Goal: Task Accomplishment & Management: Manage account settings

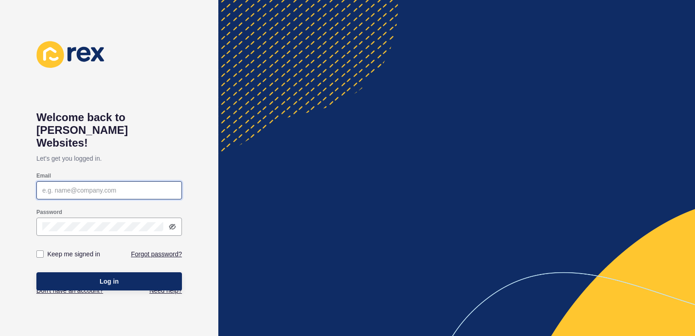
click at [87, 186] on input "Email" at bounding box center [109, 190] width 134 height 9
type input "[PERSON_NAME][EMAIL_ADDRESS][PERSON_NAME][DOMAIN_NAME]"
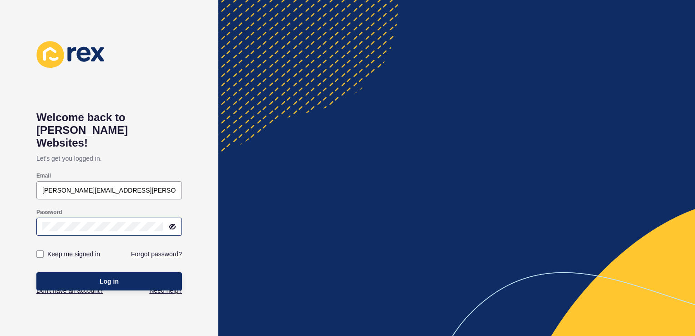
click at [107, 221] on div at bounding box center [109, 227] width 146 height 18
click at [137, 272] on button "Log in" at bounding box center [109, 281] width 146 height 18
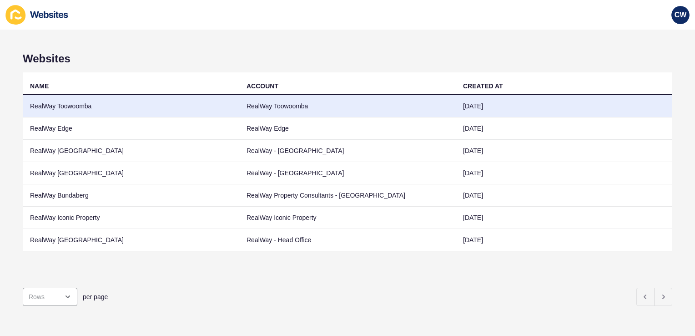
click at [135, 105] on td "RealWay Toowoomba" at bounding box center [131, 106] width 217 height 22
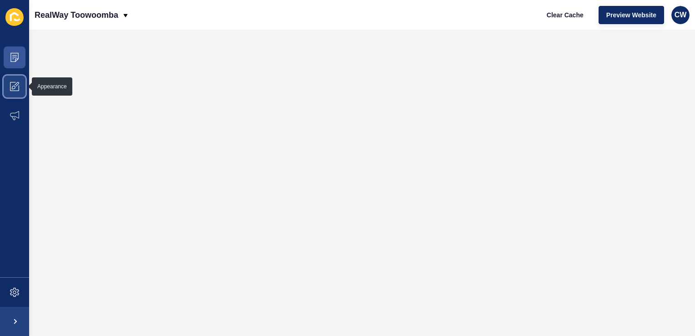
click at [13, 88] on icon at bounding box center [14, 86] width 9 height 9
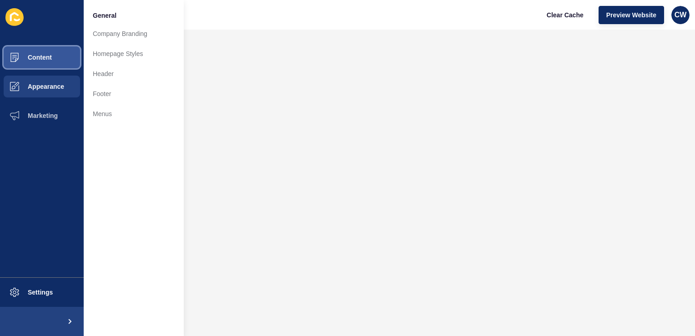
click at [36, 59] on span "Content" at bounding box center [25, 57] width 53 height 7
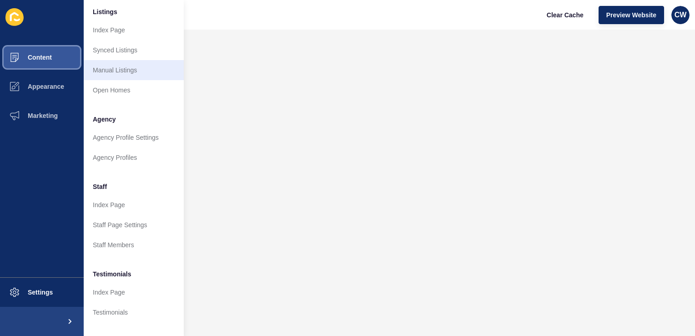
scroll to position [140, 0]
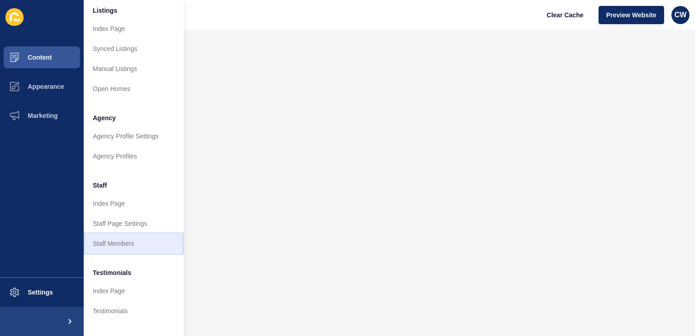
click at [124, 238] on link "Staff Members" at bounding box center [134, 243] width 100 height 20
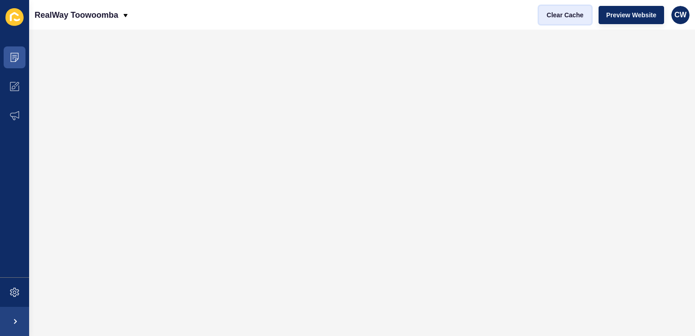
click at [556, 12] on span "Clear Cache" at bounding box center [565, 14] width 37 height 9
click at [17, 54] on icon at bounding box center [14, 57] width 9 height 9
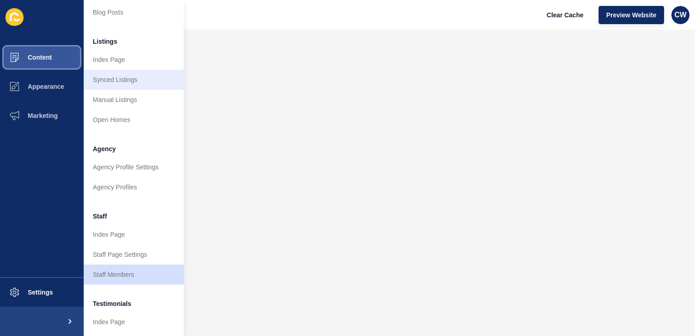
scroll to position [109, 0]
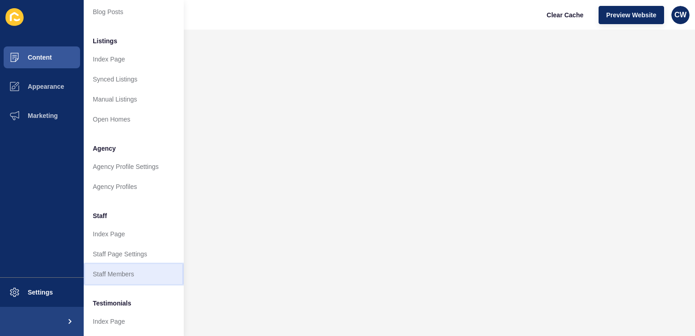
click at [122, 272] on link "Staff Members" at bounding box center [134, 274] width 100 height 20
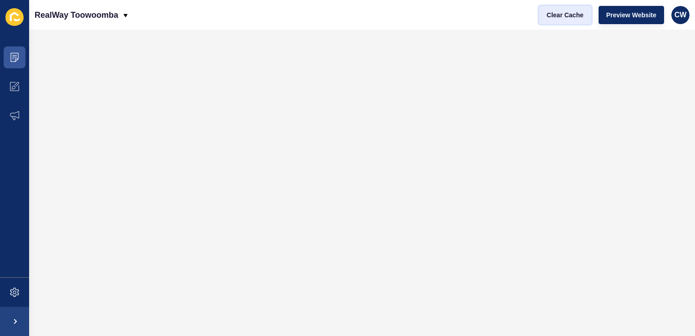
click at [558, 11] on span "Clear Cache" at bounding box center [565, 14] width 37 height 9
click at [21, 59] on span at bounding box center [14, 57] width 29 height 29
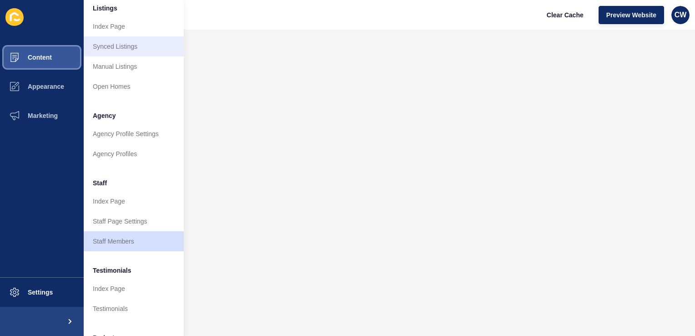
scroll to position [144, 0]
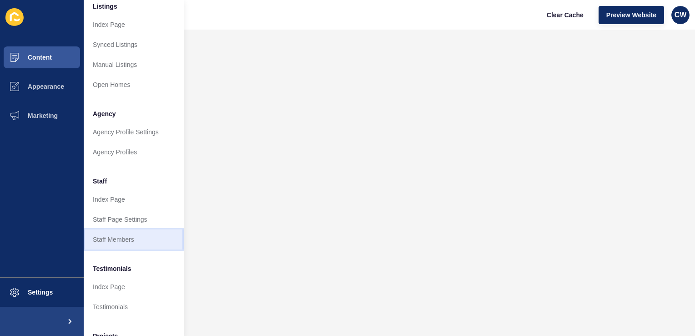
click at [116, 235] on link "Staff Members" at bounding box center [134, 239] width 100 height 20
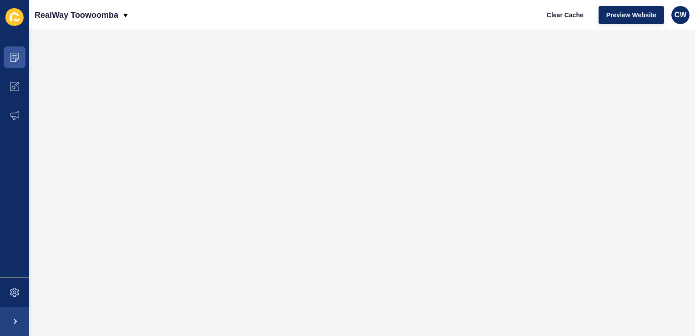
scroll to position [0, 0]
click at [575, 10] on span "Clear Cache" at bounding box center [565, 14] width 37 height 9
click at [16, 54] on icon at bounding box center [14, 57] width 9 height 9
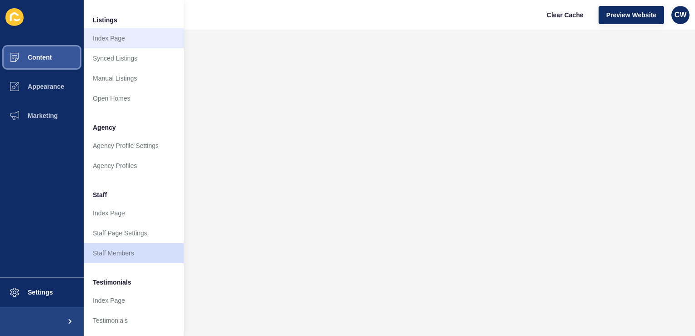
scroll to position [131, 0]
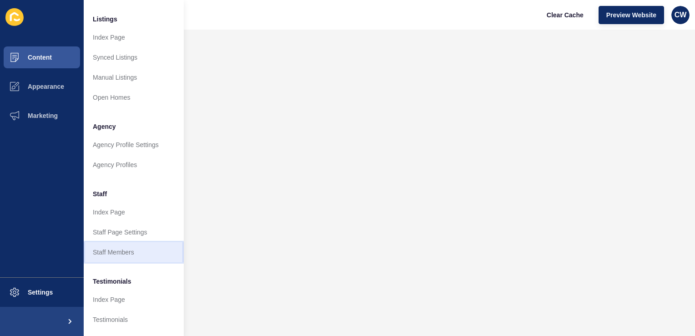
click at [119, 254] on link "Staff Members" at bounding box center [134, 252] width 100 height 20
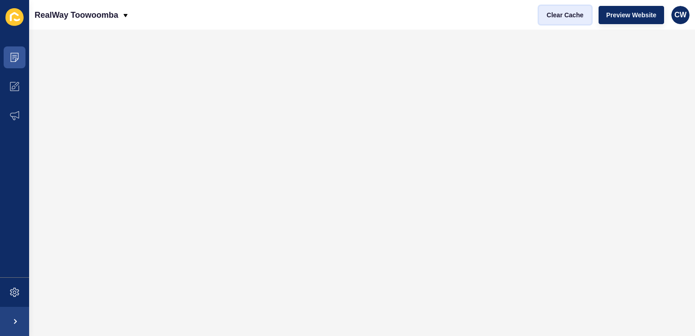
click at [561, 18] on span "Clear Cache" at bounding box center [565, 14] width 37 height 9
click at [9, 51] on span at bounding box center [14, 57] width 29 height 29
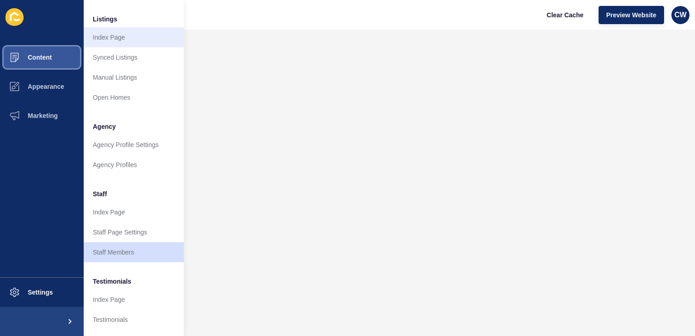
scroll to position [133, 0]
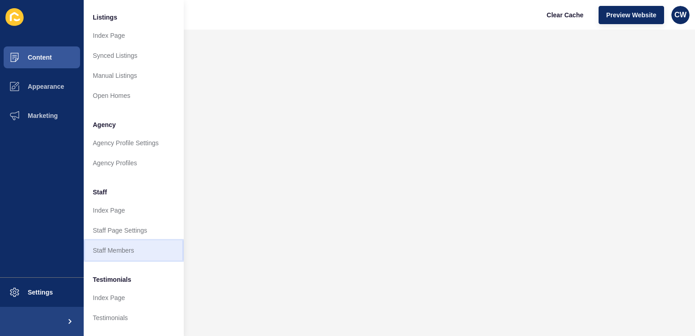
click at [111, 248] on link "Staff Members" at bounding box center [134, 250] width 100 height 20
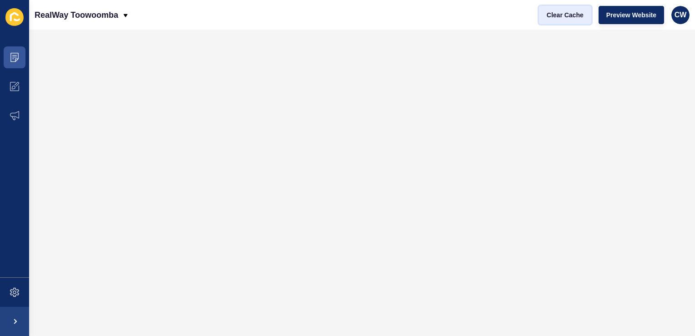
click at [567, 12] on span "Clear Cache" at bounding box center [565, 14] width 37 height 9
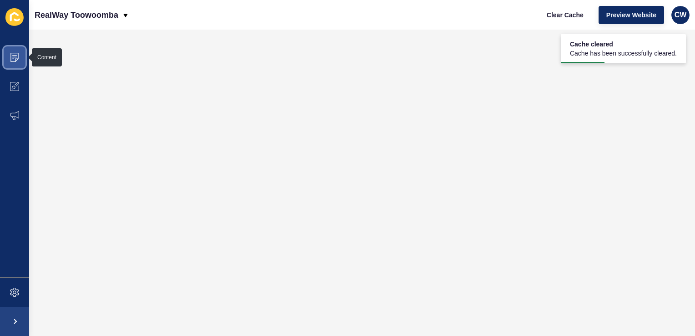
click at [15, 51] on span at bounding box center [14, 57] width 29 height 29
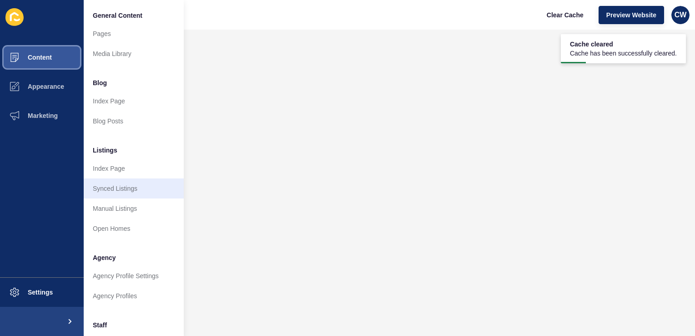
scroll to position [127, 0]
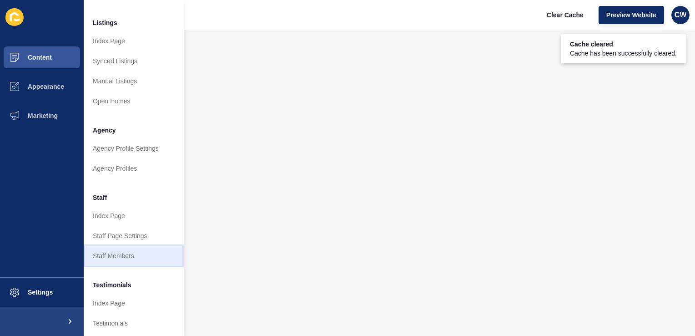
click at [109, 252] on link "Staff Members" at bounding box center [134, 256] width 100 height 20
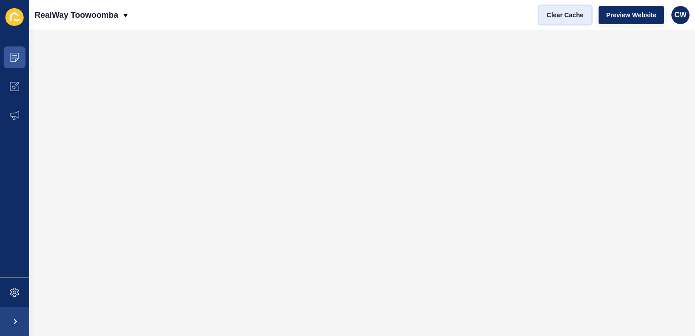
click at [562, 11] on span "Clear Cache" at bounding box center [565, 14] width 37 height 9
click at [17, 59] on icon at bounding box center [14, 57] width 8 height 9
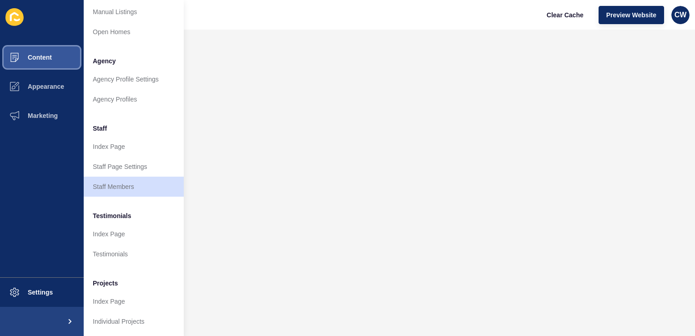
scroll to position [204, 0]
click at [127, 180] on link "Staff Members" at bounding box center [134, 186] width 100 height 20
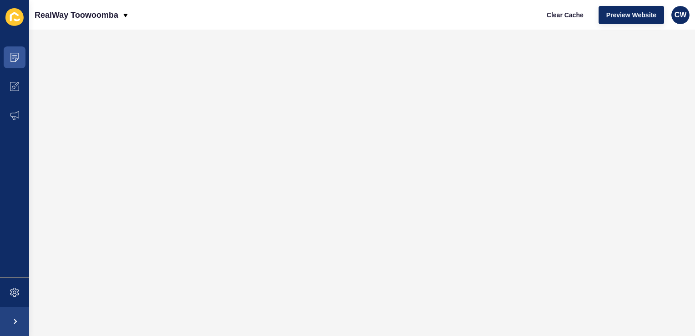
scroll to position [0, 0]
click at [563, 17] on span "Clear Cache" at bounding box center [565, 14] width 37 height 9
click at [6, 53] on span at bounding box center [14, 57] width 29 height 29
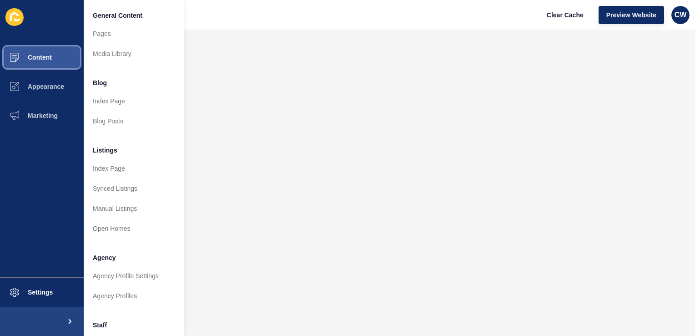
scroll to position [112, 0]
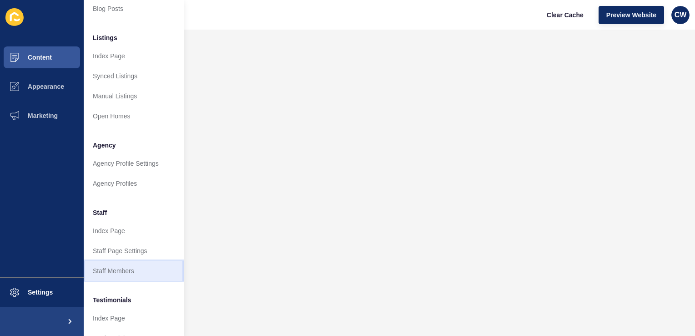
click at [137, 271] on link "Staff Members" at bounding box center [134, 271] width 100 height 20
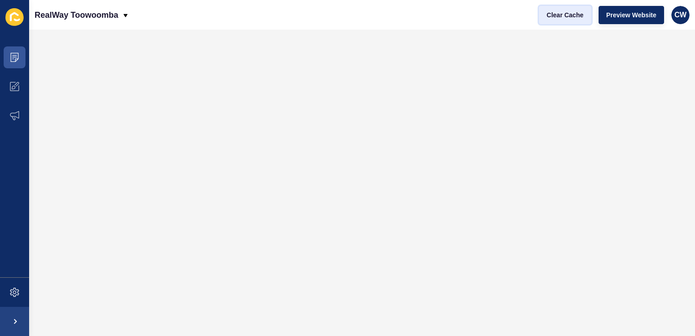
click at [572, 8] on button "Clear Cache" at bounding box center [565, 15] width 52 height 18
click at [673, 15] on div "CW" at bounding box center [681, 15] width 18 height 18
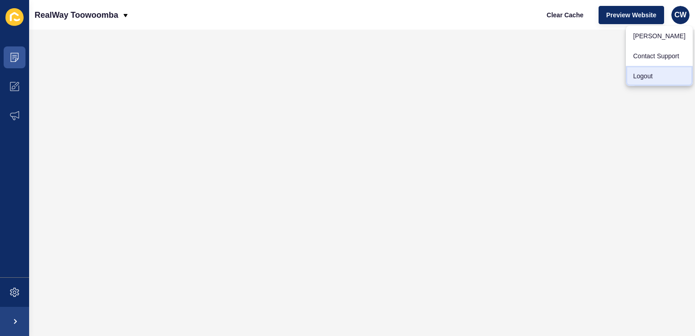
click at [634, 81] on link "Logout" at bounding box center [659, 76] width 67 height 20
